Goal: Task Accomplishment & Management: Manage account settings

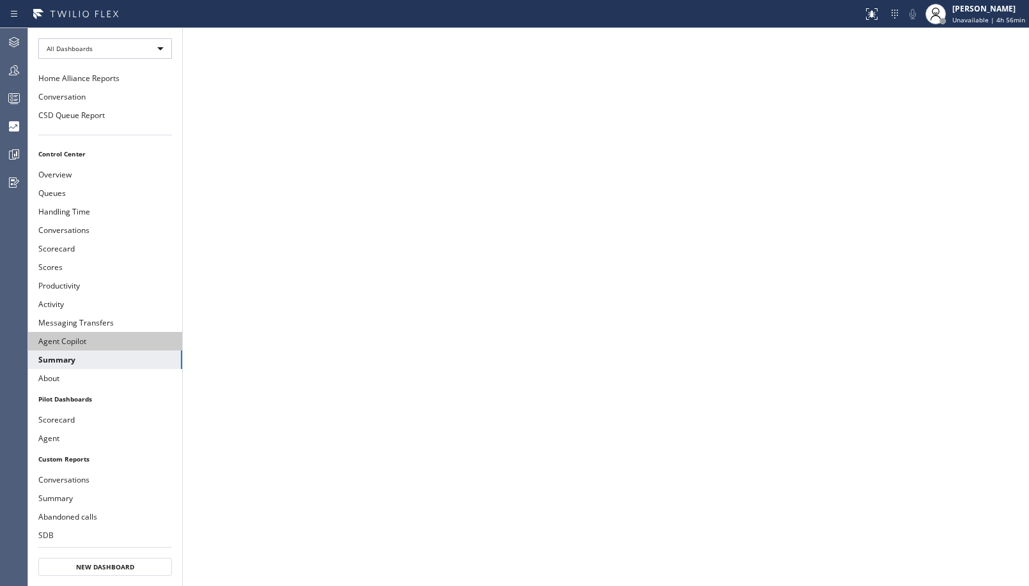
click at [98, 349] on button "Agent Copilot" at bounding box center [105, 341] width 154 height 19
click at [132, 362] on button "Summary" at bounding box center [105, 360] width 154 height 19
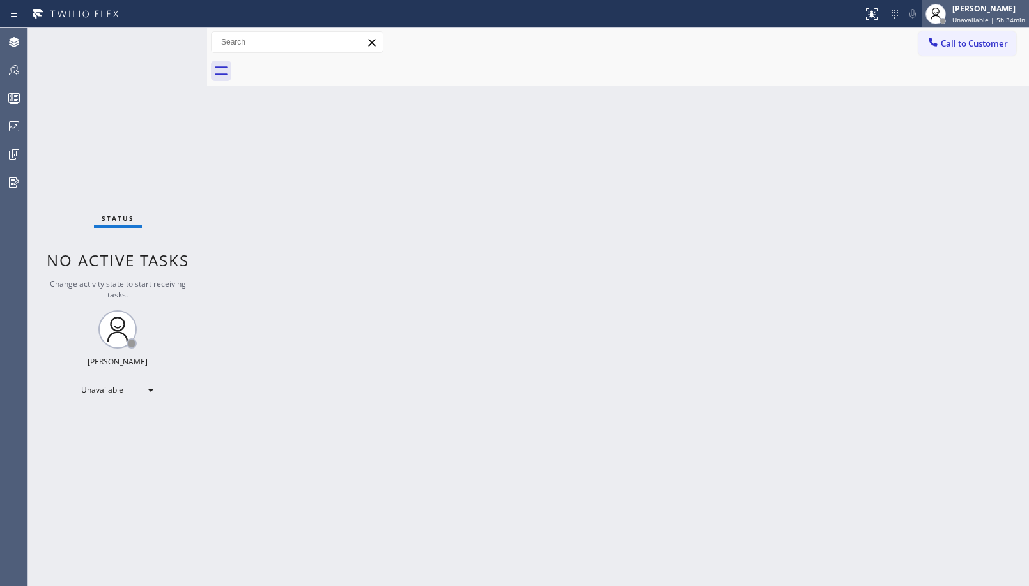
click at [971, 21] on span "Unavailable | 5h 34min" at bounding box center [988, 19] width 73 height 9
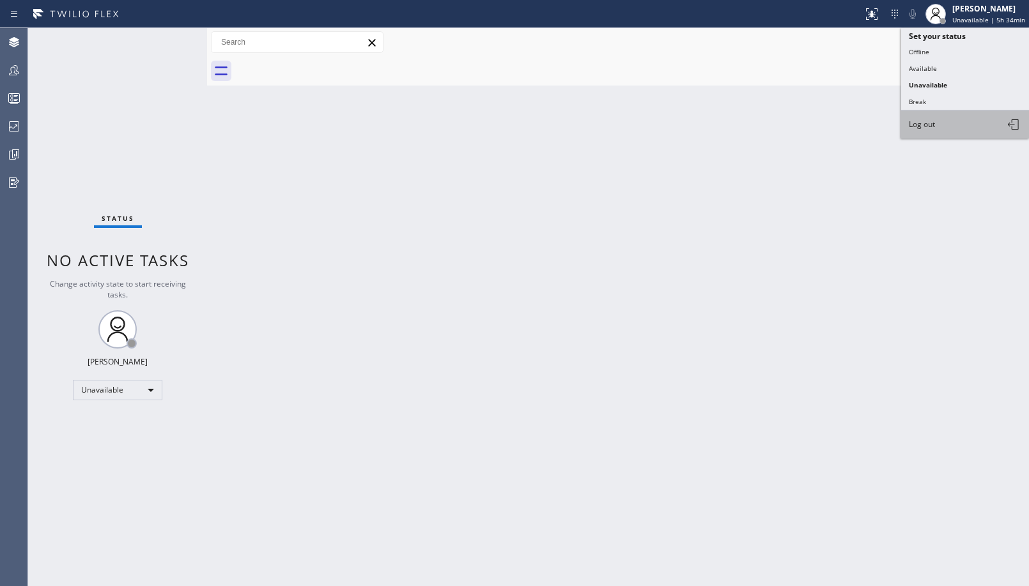
click at [942, 116] on button "Log out" at bounding box center [965, 125] width 128 height 28
